Goal: Navigation & Orientation: Find specific page/section

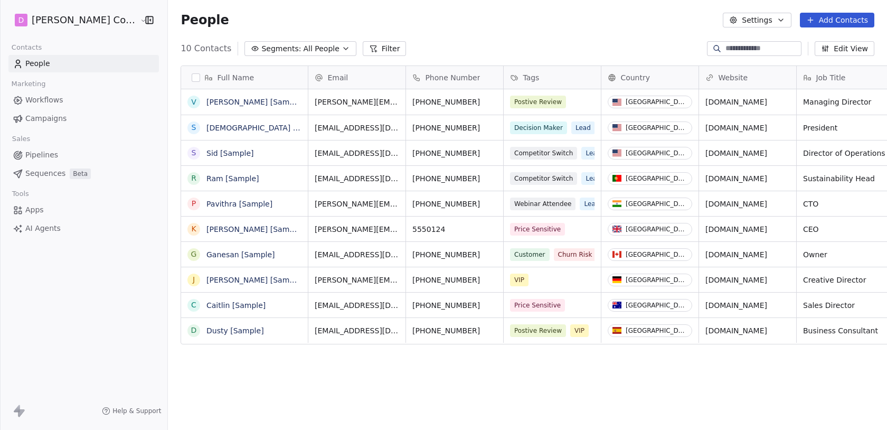
scroll to position [378, 744]
click at [67, 120] on link "Campaigns" at bounding box center [83, 118] width 150 height 17
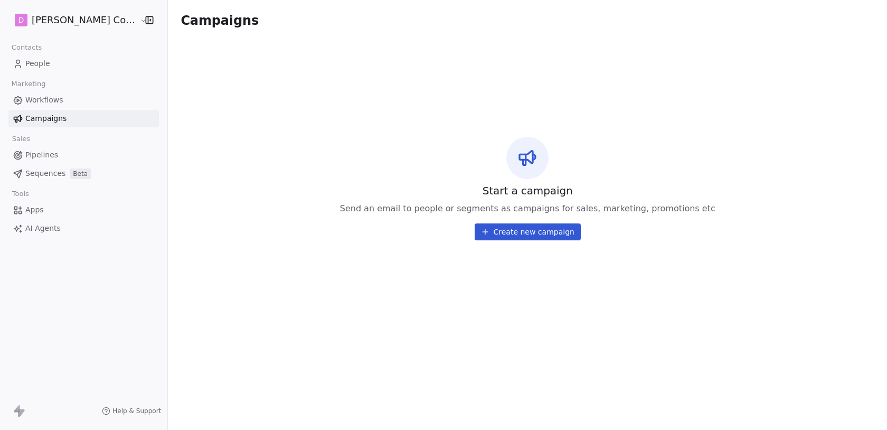
click at [65, 102] on link "Workflows" at bounding box center [83, 99] width 150 height 17
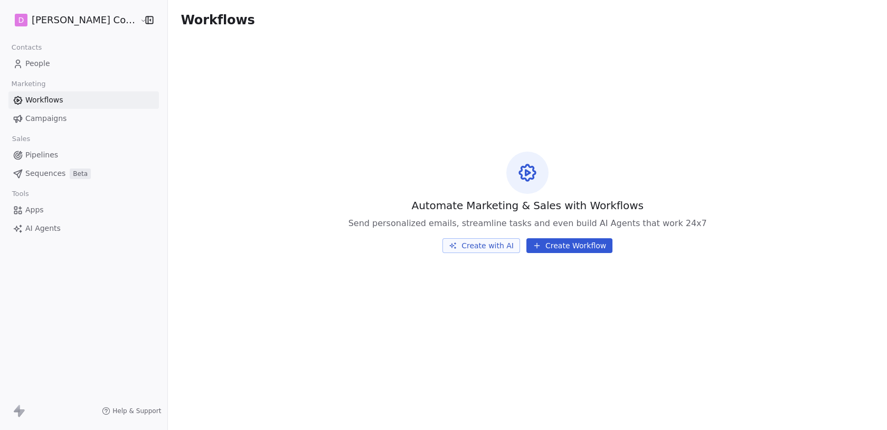
click at [54, 172] on span "Sequences" at bounding box center [45, 173] width 40 height 11
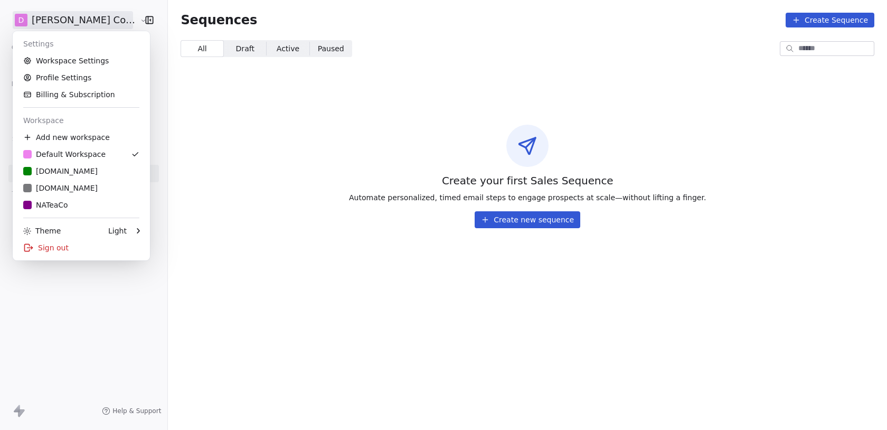
click at [74, 23] on html "D McClure Companies Contacts People Marketing Workflows Campaigns Sales Pipelin…" at bounding box center [443, 215] width 887 height 430
click at [59, 175] on div "Coffee.org" at bounding box center [60, 171] width 74 height 11
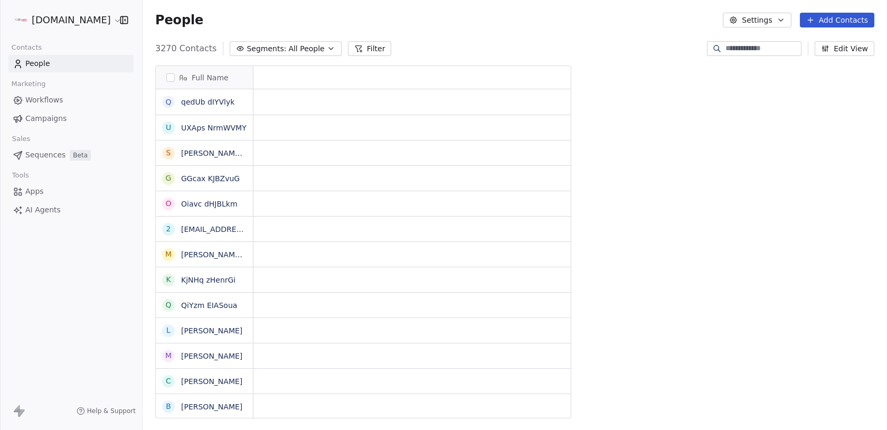
scroll to position [378, 744]
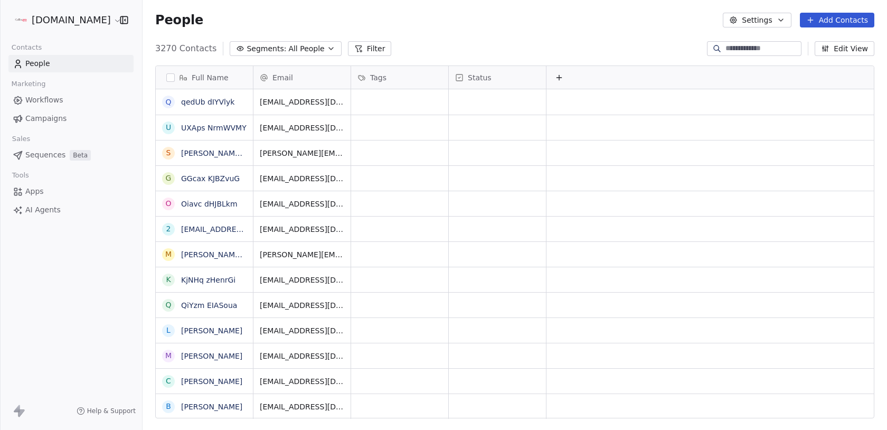
click at [56, 152] on span "Sequences" at bounding box center [45, 154] width 40 height 11
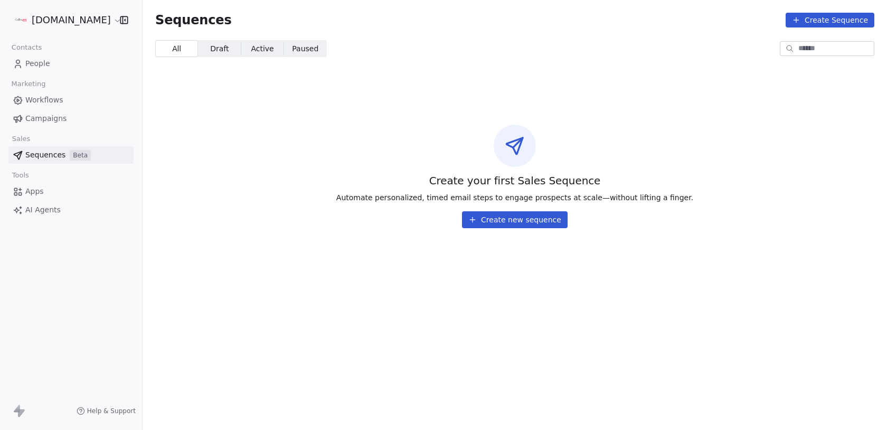
click at [62, 19] on html "Coffee.org Contacts People Marketing Workflows Campaigns Sales Sequences Beta T…" at bounding box center [443, 215] width 887 height 430
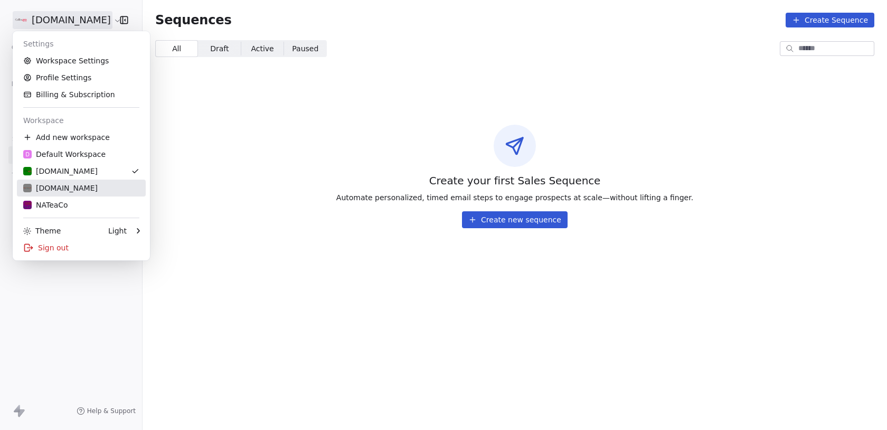
click at [65, 188] on div "NativeAmericanCoffee.com" at bounding box center [60, 188] width 74 height 11
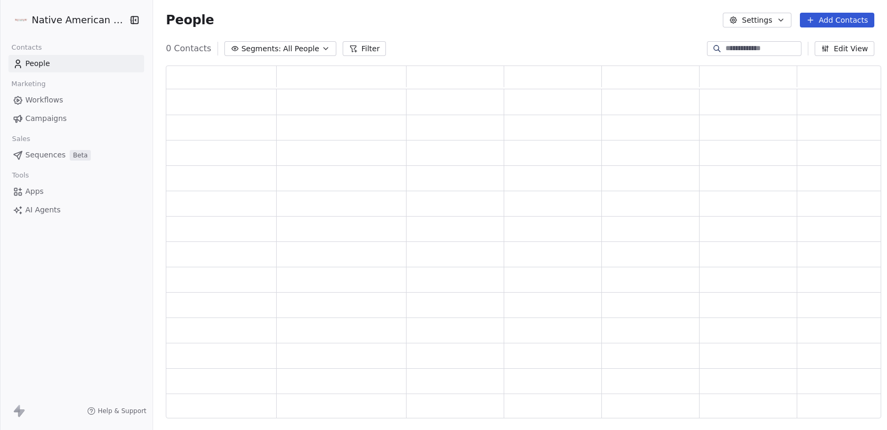
scroll to position [353, 715]
click at [66, 155] on link "Sequences Beta" at bounding box center [76, 154] width 136 height 17
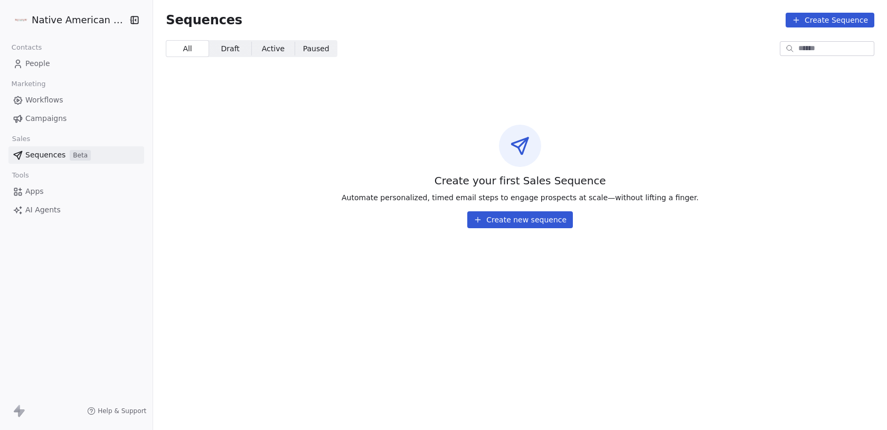
click at [69, 20] on html "Native American Coffee Contacts People Marketing Workflows Campaigns Sales Sequ…" at bounding box center [443, 215] width 887 height 430
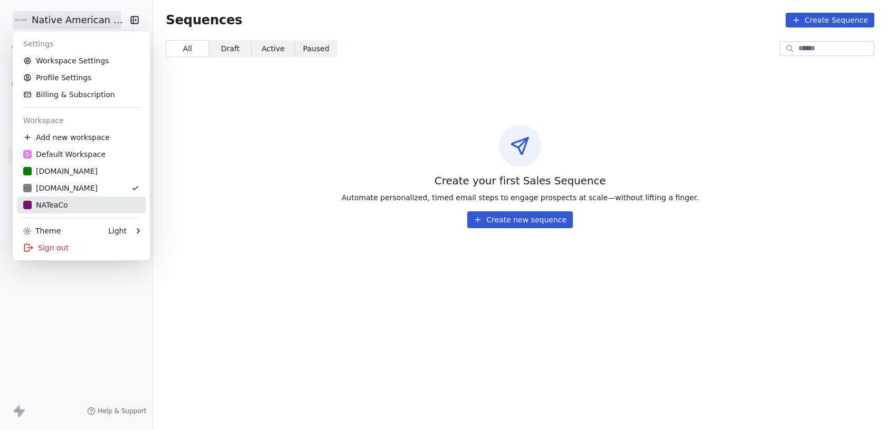
click at [68, 203] on div "NATeaCo" at bounding box center [81, 204] width 116 height 11
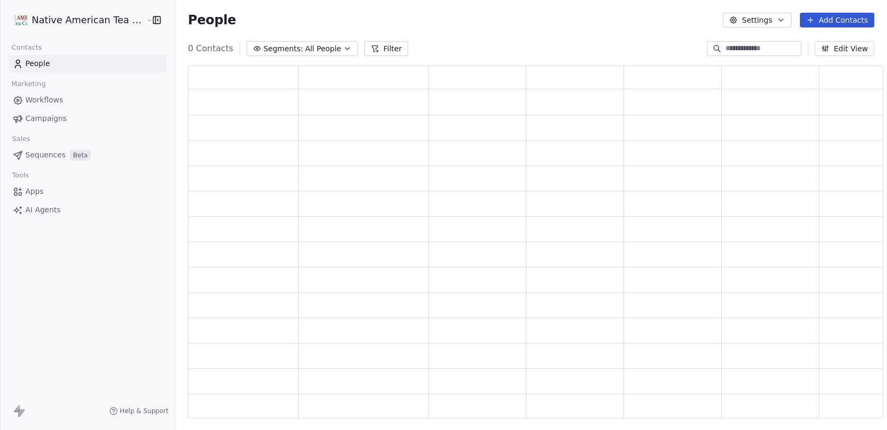
scroll to position [353, 695]
click at [63, 172] on span "Sequences" at bounding box center [45, 173] width 40 height 11
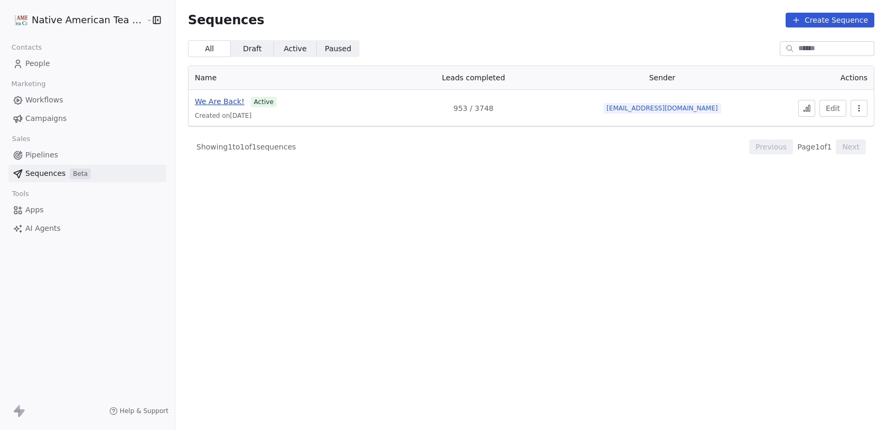
click at [209, 103] on span "We Are Back!" at bounding box center [220, 101] width 50 height 8
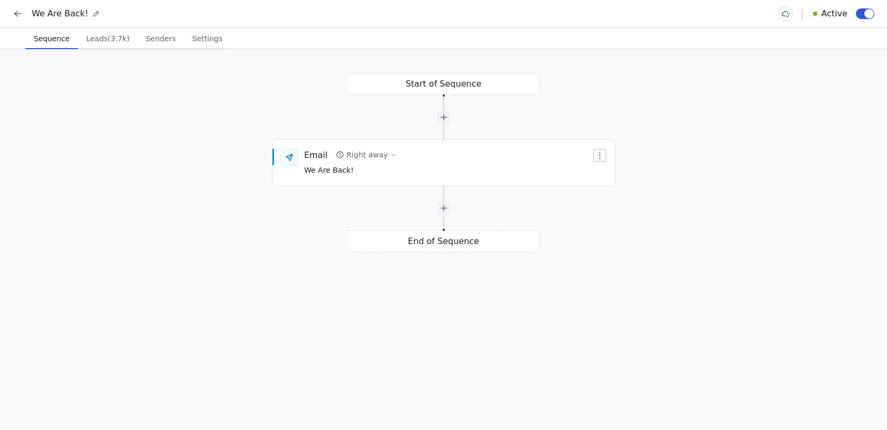
click at [125, 47] on button "Leads (3.7k) Leads (3.7k)" at bounding box center [108, 38] width 60 height 21
click at [53, 33] on span "Sequence" at bounding box center [52, 38] width 44 height 15
click at [106, 44] on span "Leads (3.7k)" at bounding box center [108, 38] width 52 height 15
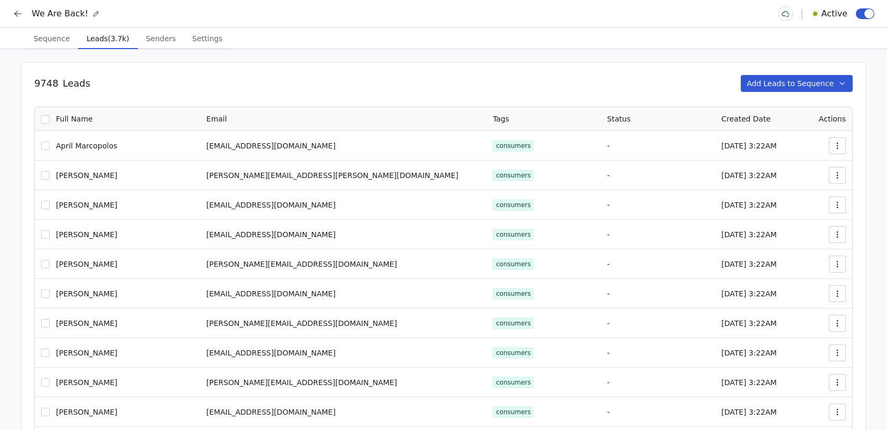
click at [13, 17] on icon at bounding box center [18, 13] width 11 height 11
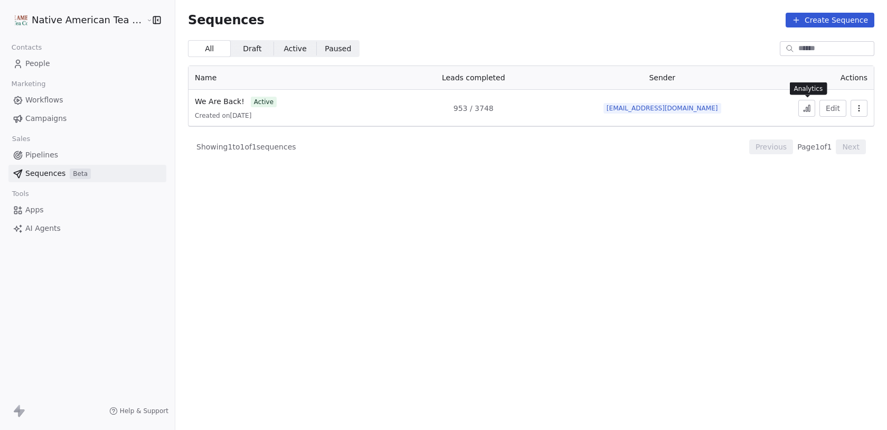
click at [809, 110] on icon at bounding box center [809, 108] width 2 height 6
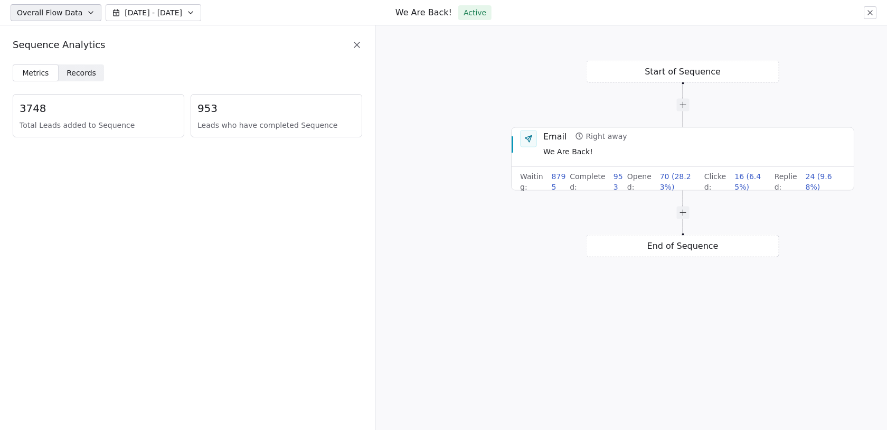
click at [83, 74] on span "Records" at bounding box center [81, 73] width 30 height 11
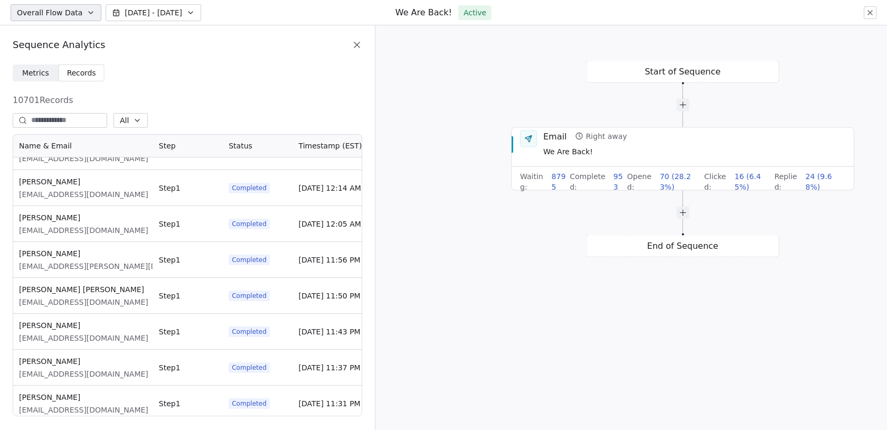
scroll to position [677, 0]
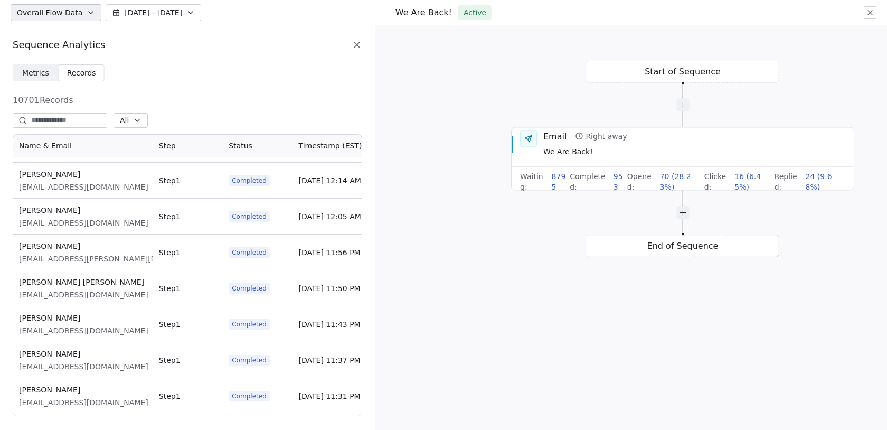
click at [36, 68] on span "Metrics" at bounding box center [35, 73] width 27 height 11
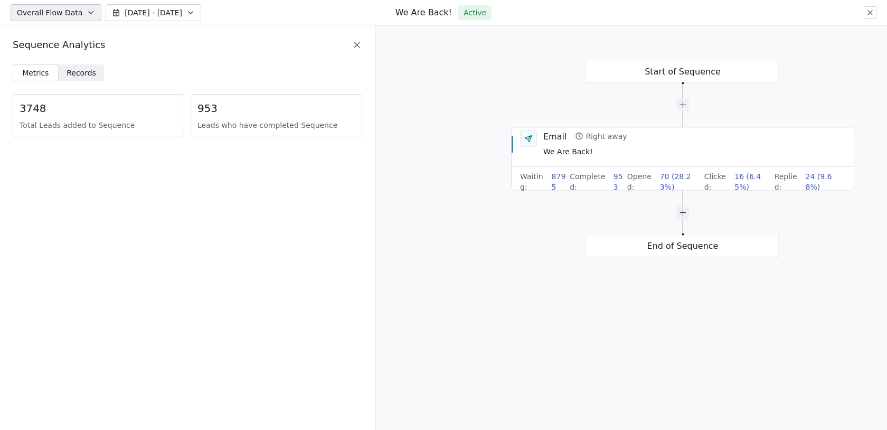
click at [70, 74] on span "Records" at bounding box center [81, 73] width 30 height 11
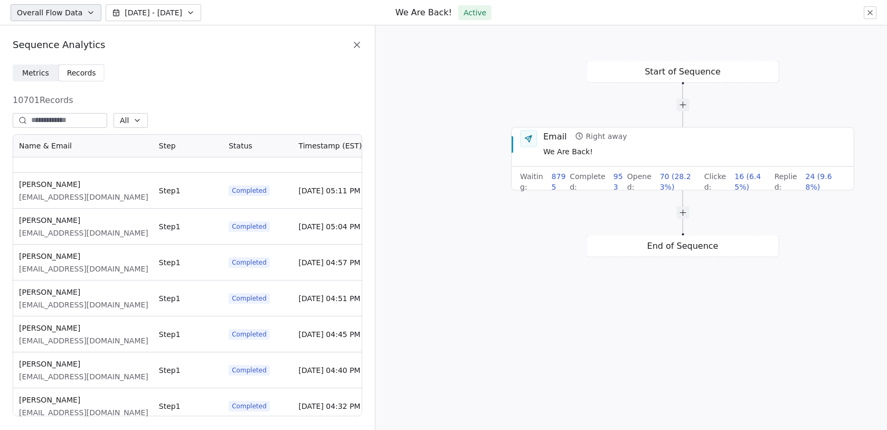
scroll to position [3017, 0]
